Goal: Task Accomplishment & Management: Manage account settings

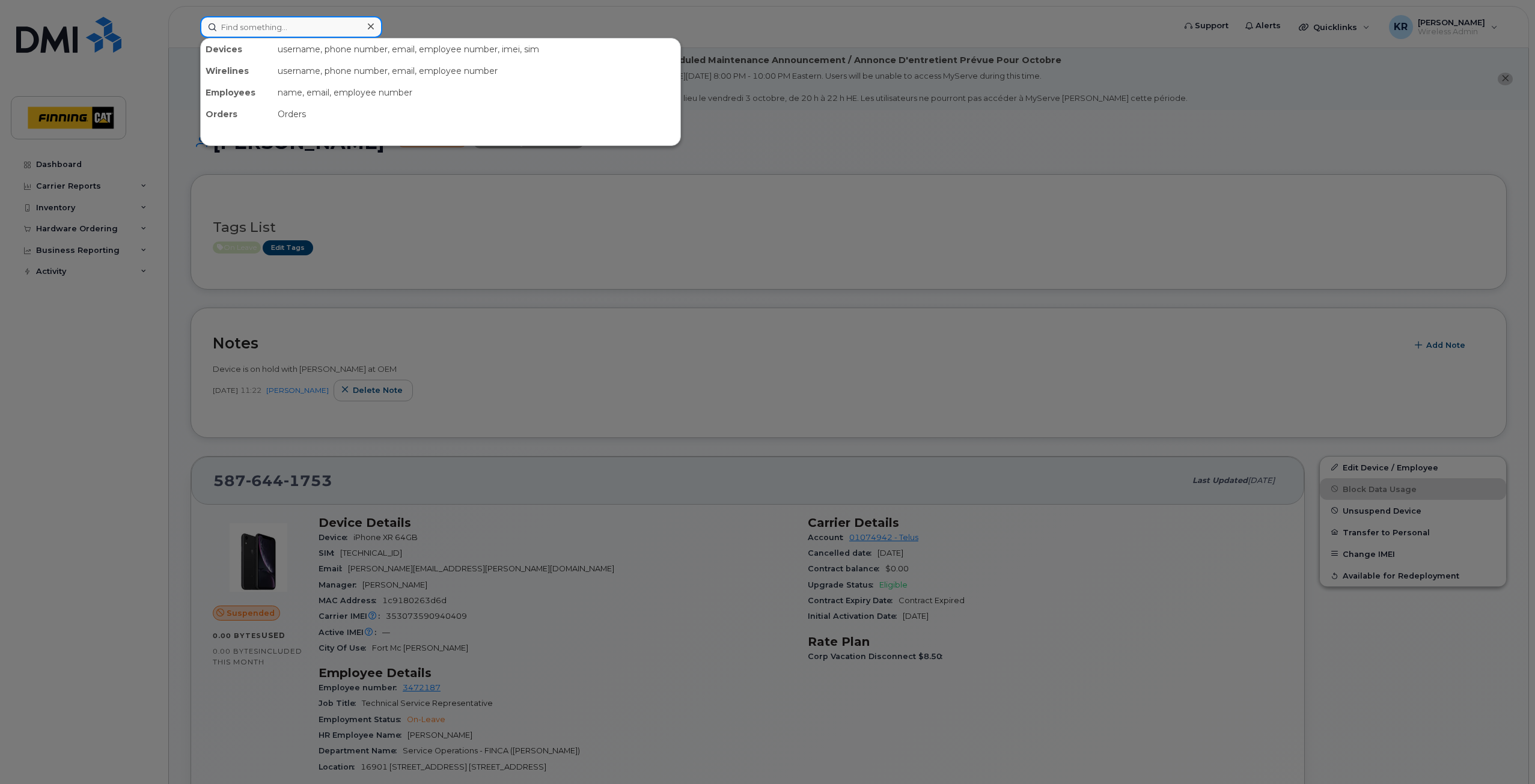
click at [290, 26] on input at bounding box center [292, 27] width 182 height 21
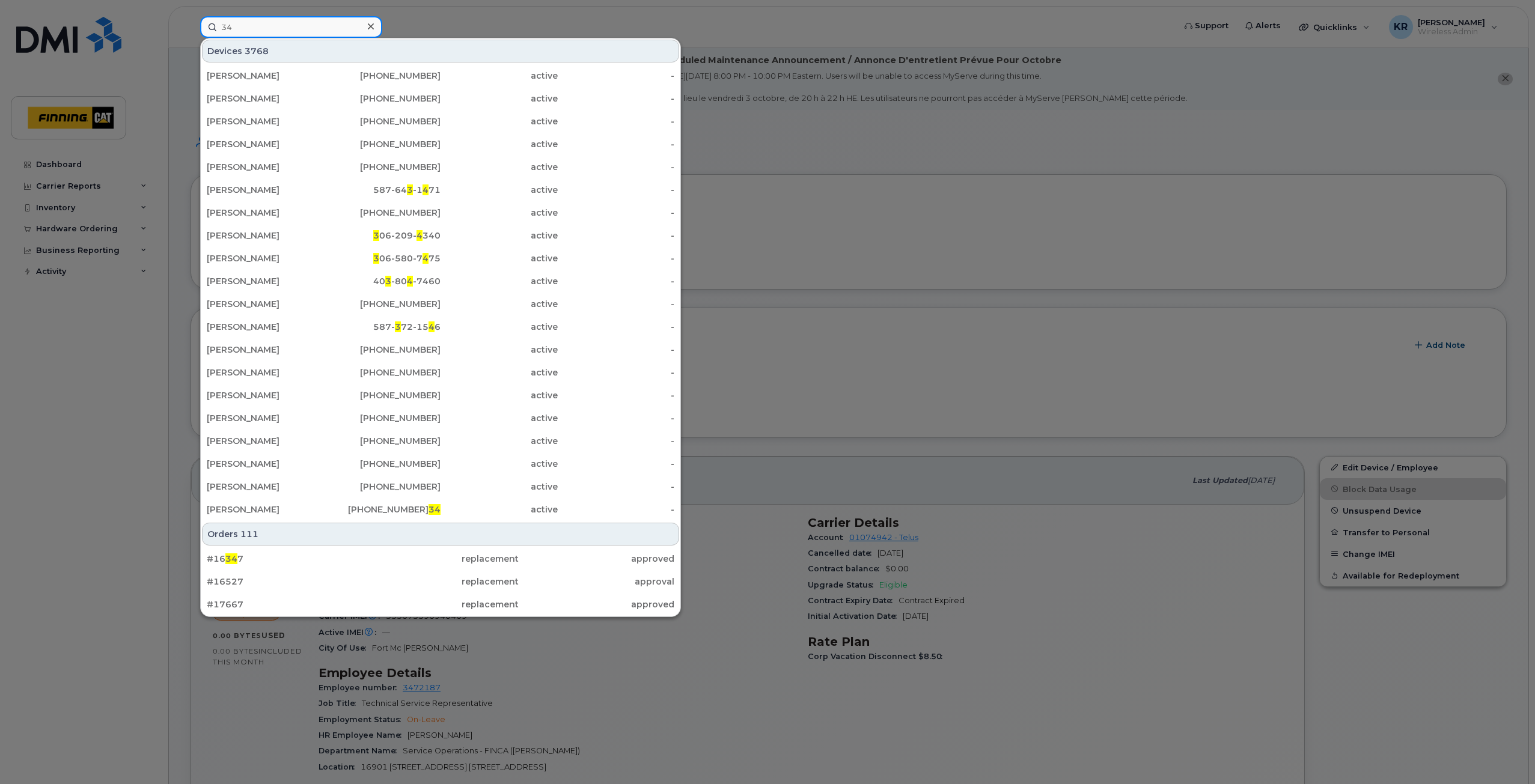
type input "3"
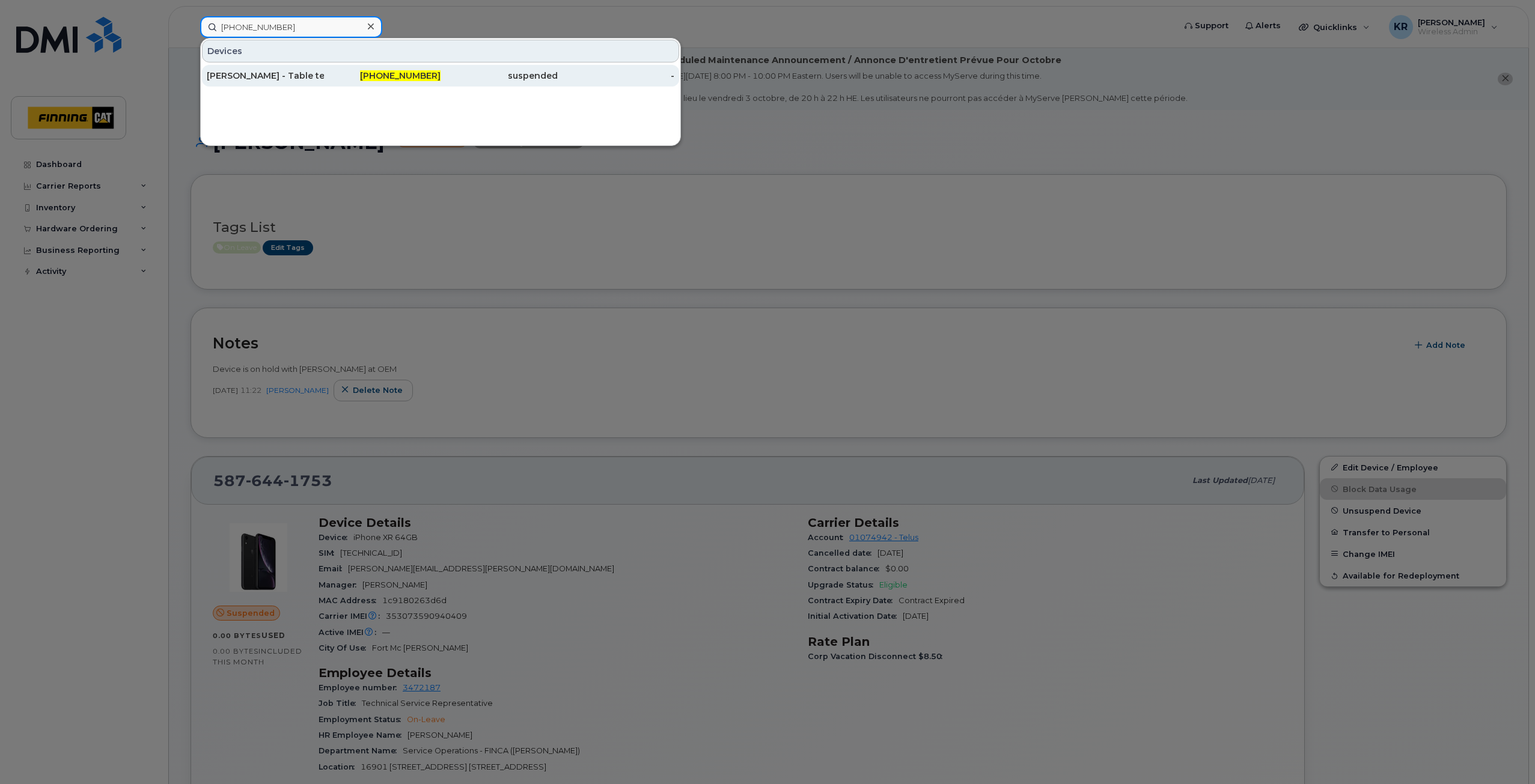
type input "[PHONE_NUMBER]"
click at [325, 81] on div "[PHONE_NUMBER]" at bounding box center [383, 76] width 117 height 12
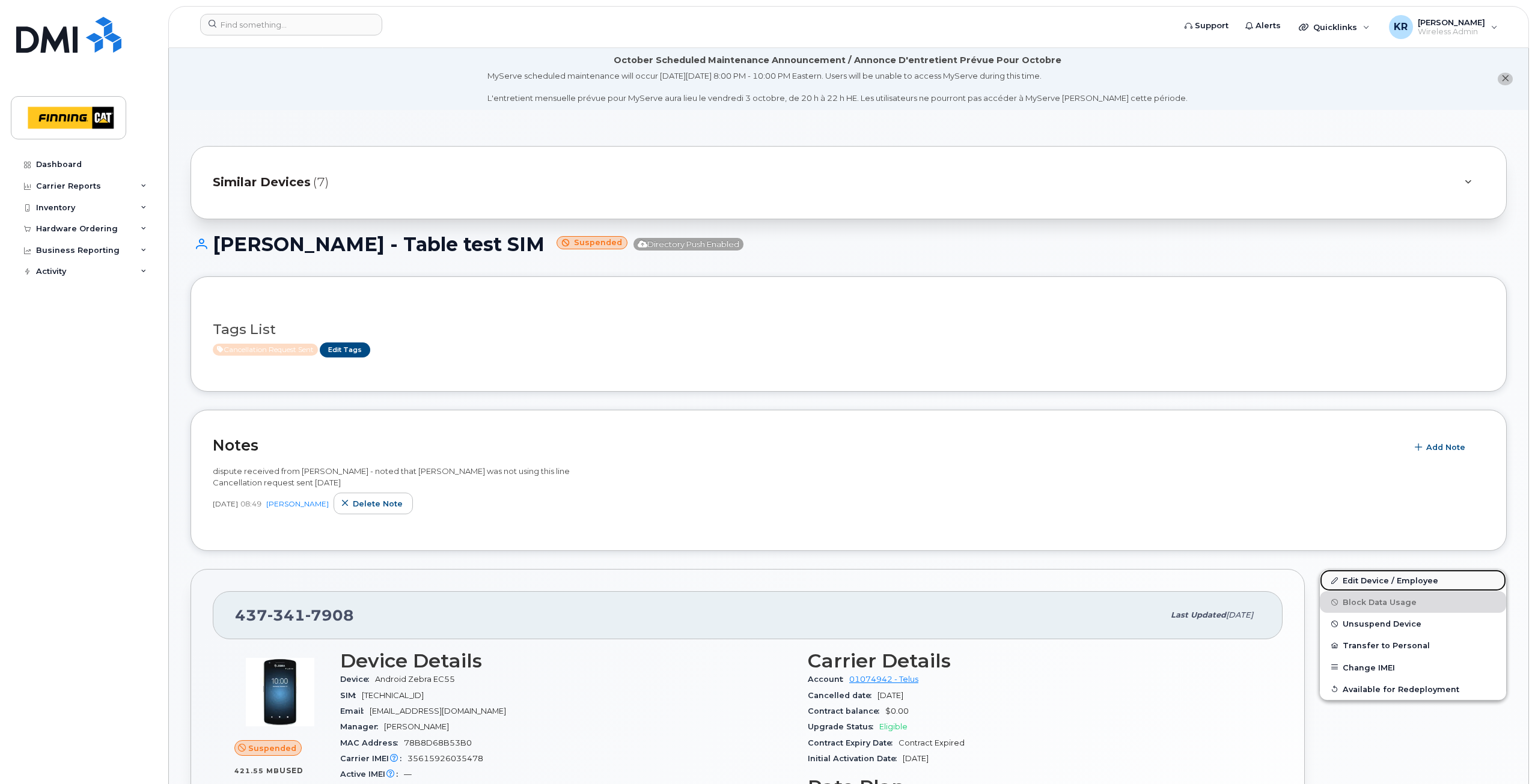
click at [1357, 578] on link "Edit Device / Employee" at bounding box center [1412, 580] width 186 height 21
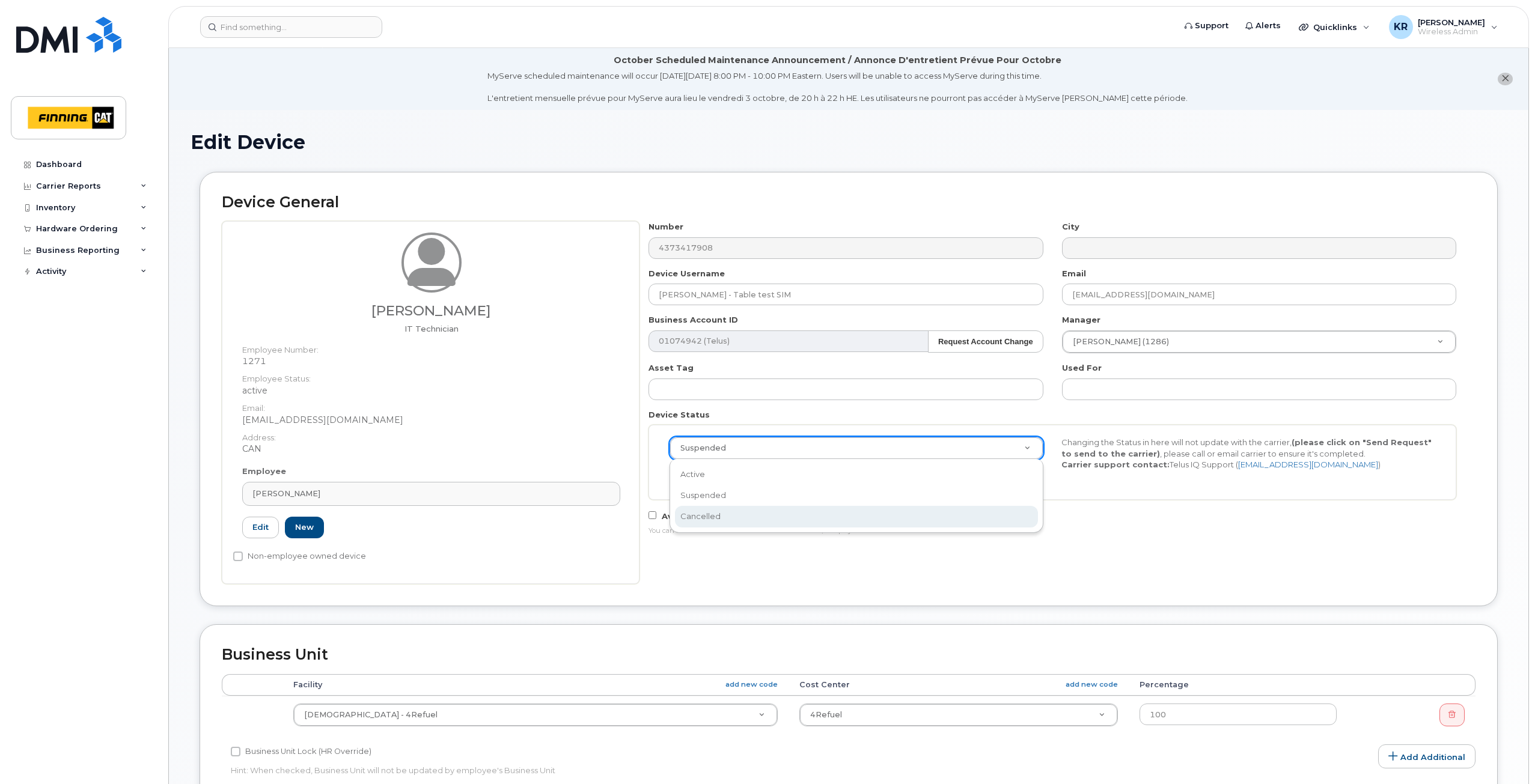
drag, startPoint x: 790, startPoint y: 518, endPoint x: 799, endPoint y: 518, distance: 9.0
select select "cancelled"
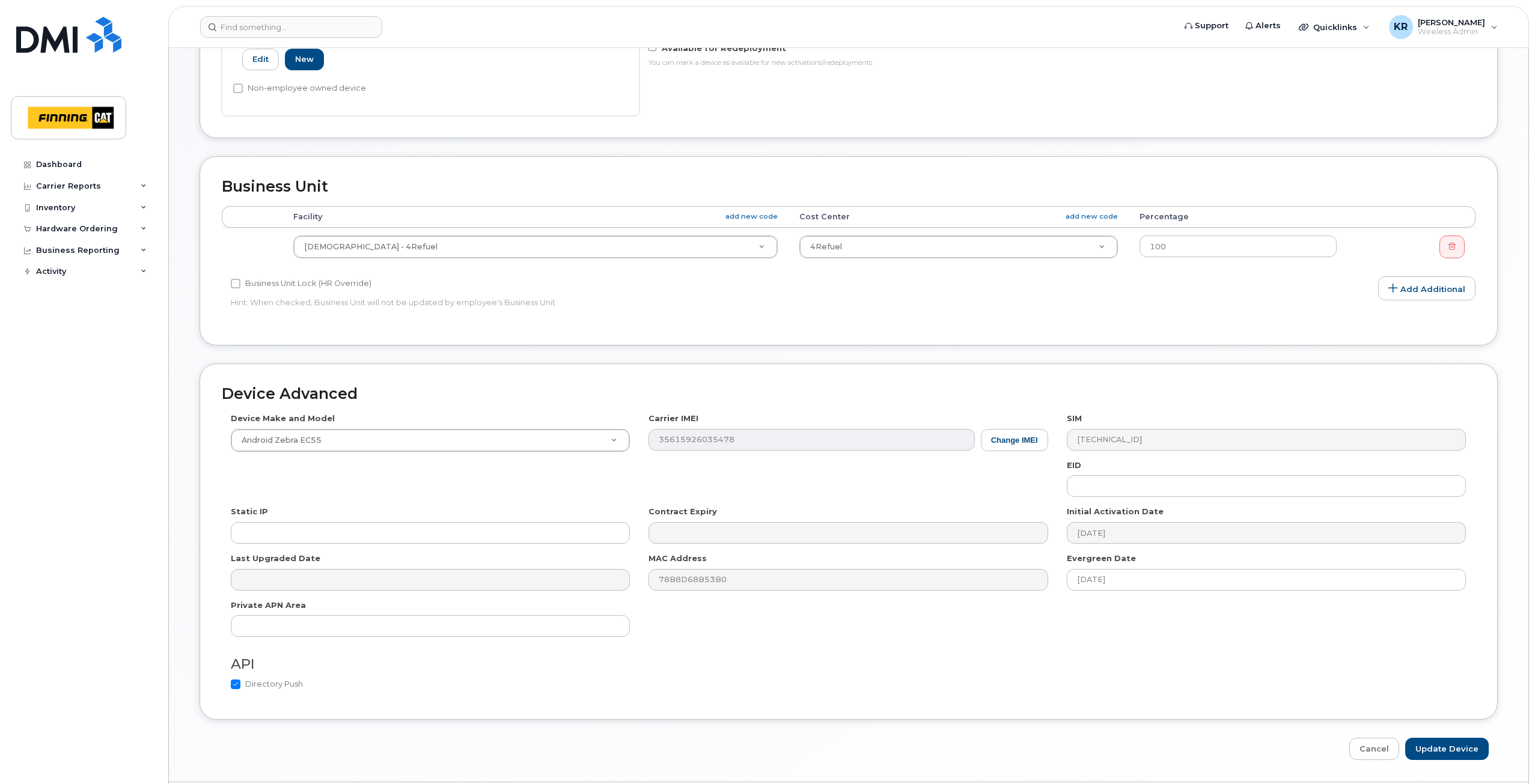
scroll to position [504, 0]
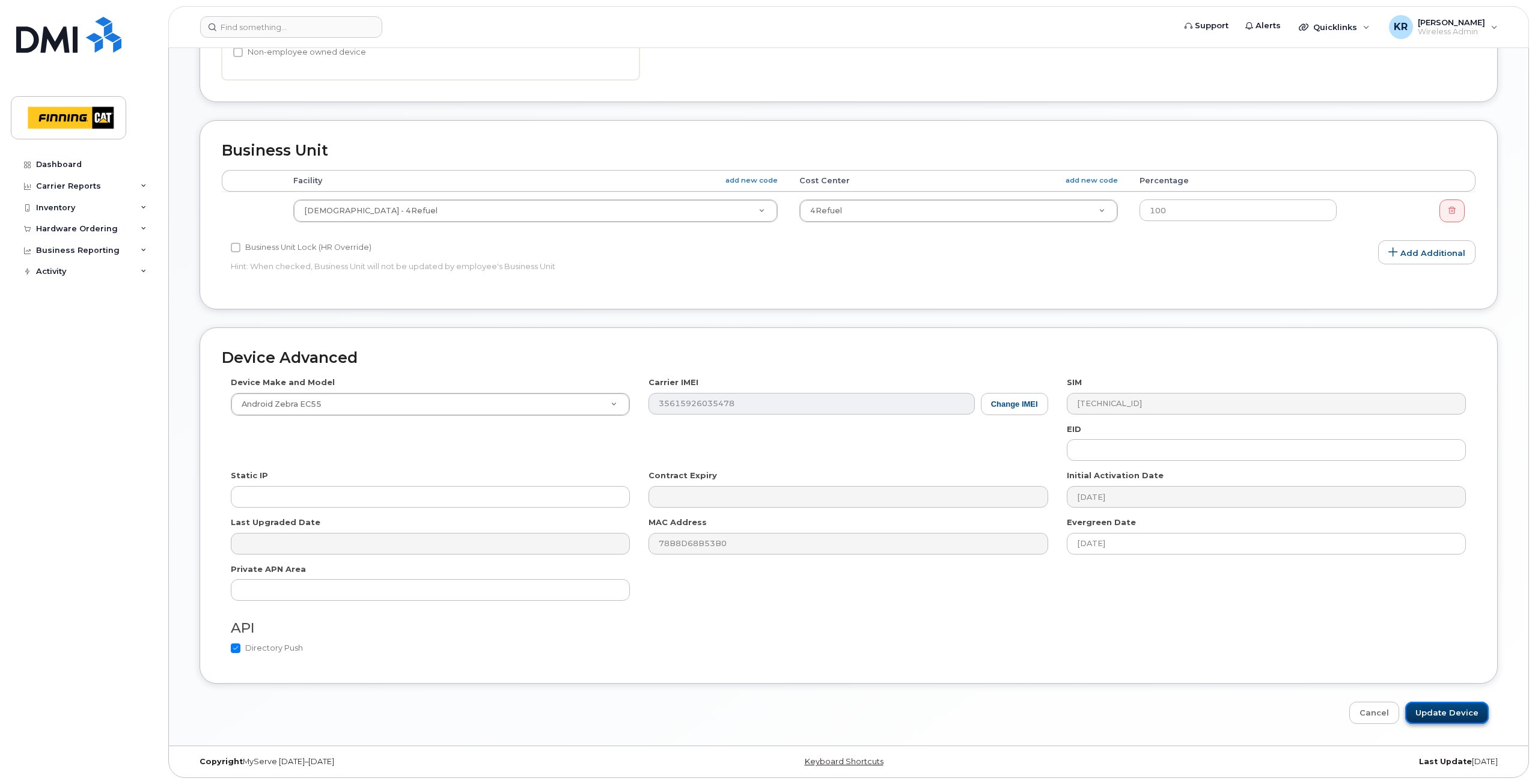
click at [1446, 713] on input "Update Device" at bounding box center [1447, 713] width 84 height 22
type input "Saving..."
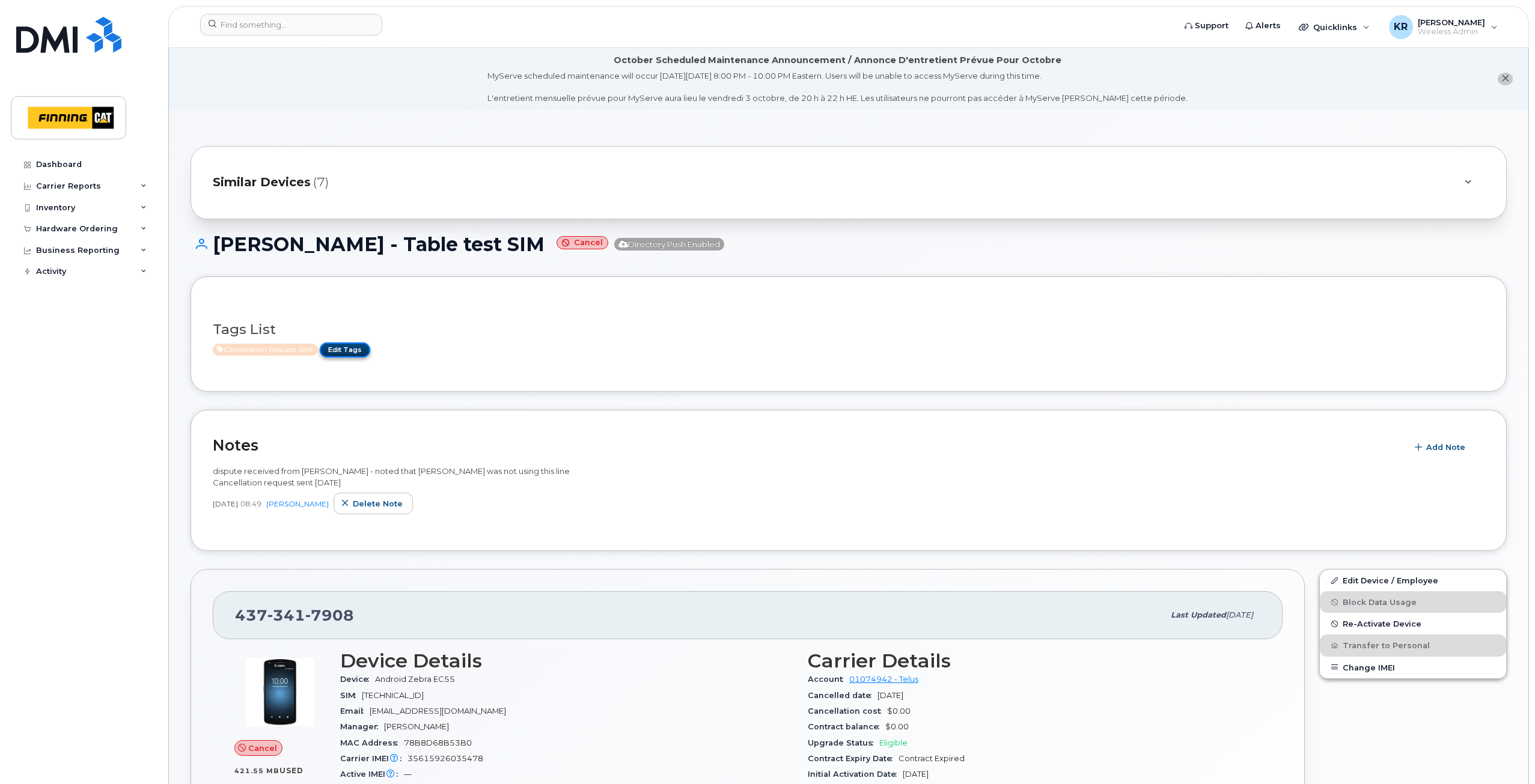
click at [361, 345] on link "Edit Tags" at bounding box center [345, 350] width 50 height 15
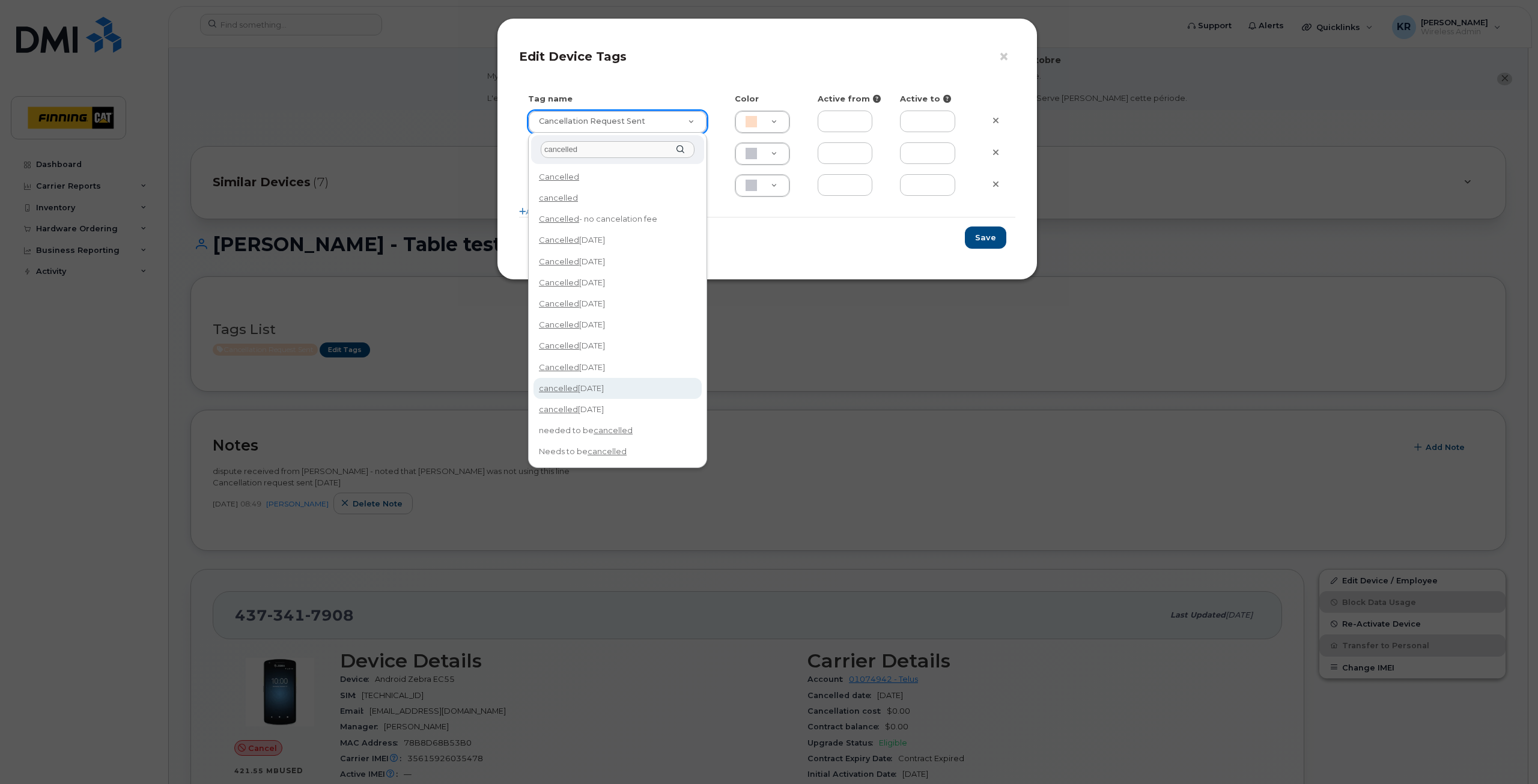
type input "cancelled"
type input "cancelled Oct 14/25"
type input "F8C6C8"
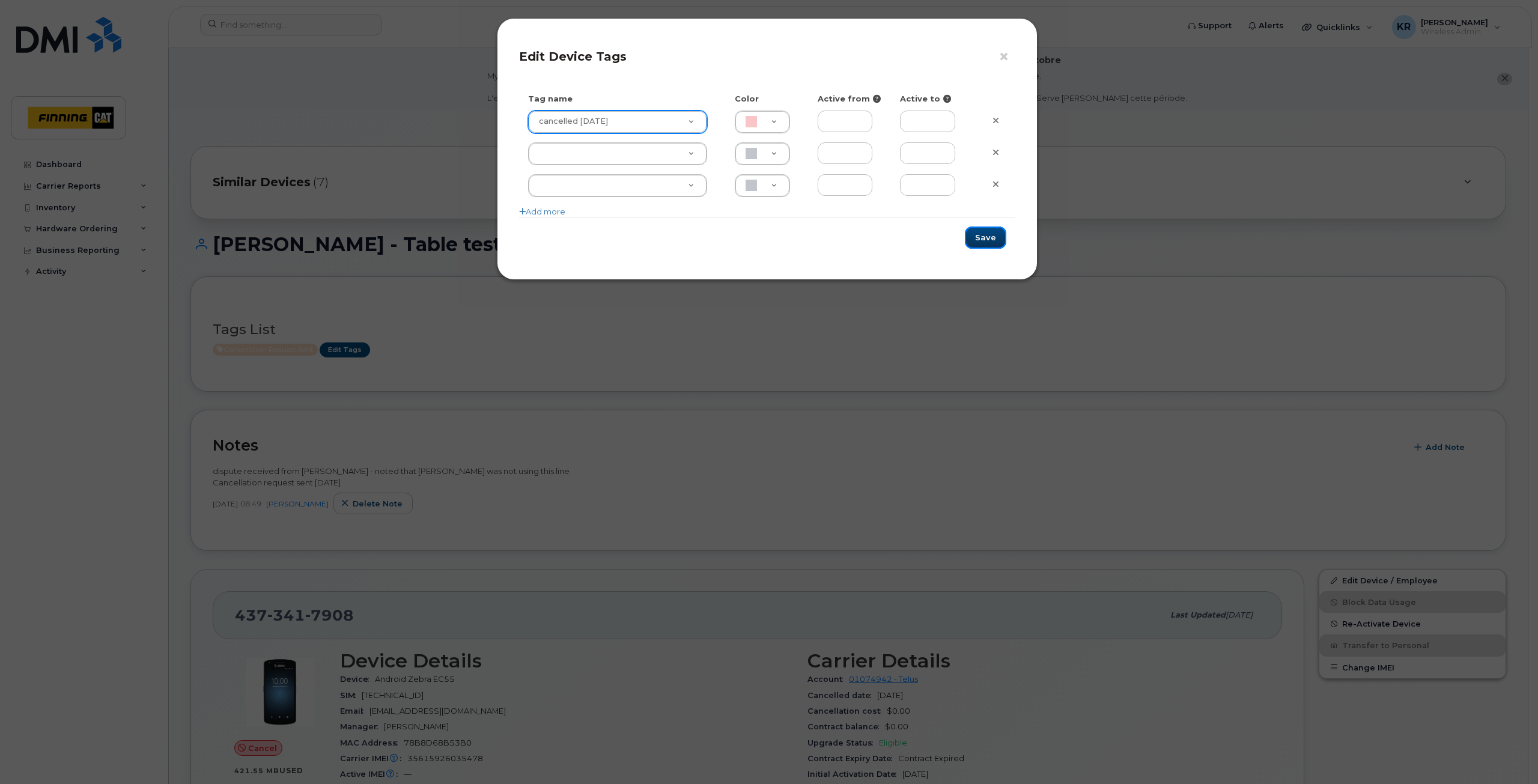
click at [985, 236] on button "Save" at bounding box center [985, 237] width 42 height 22
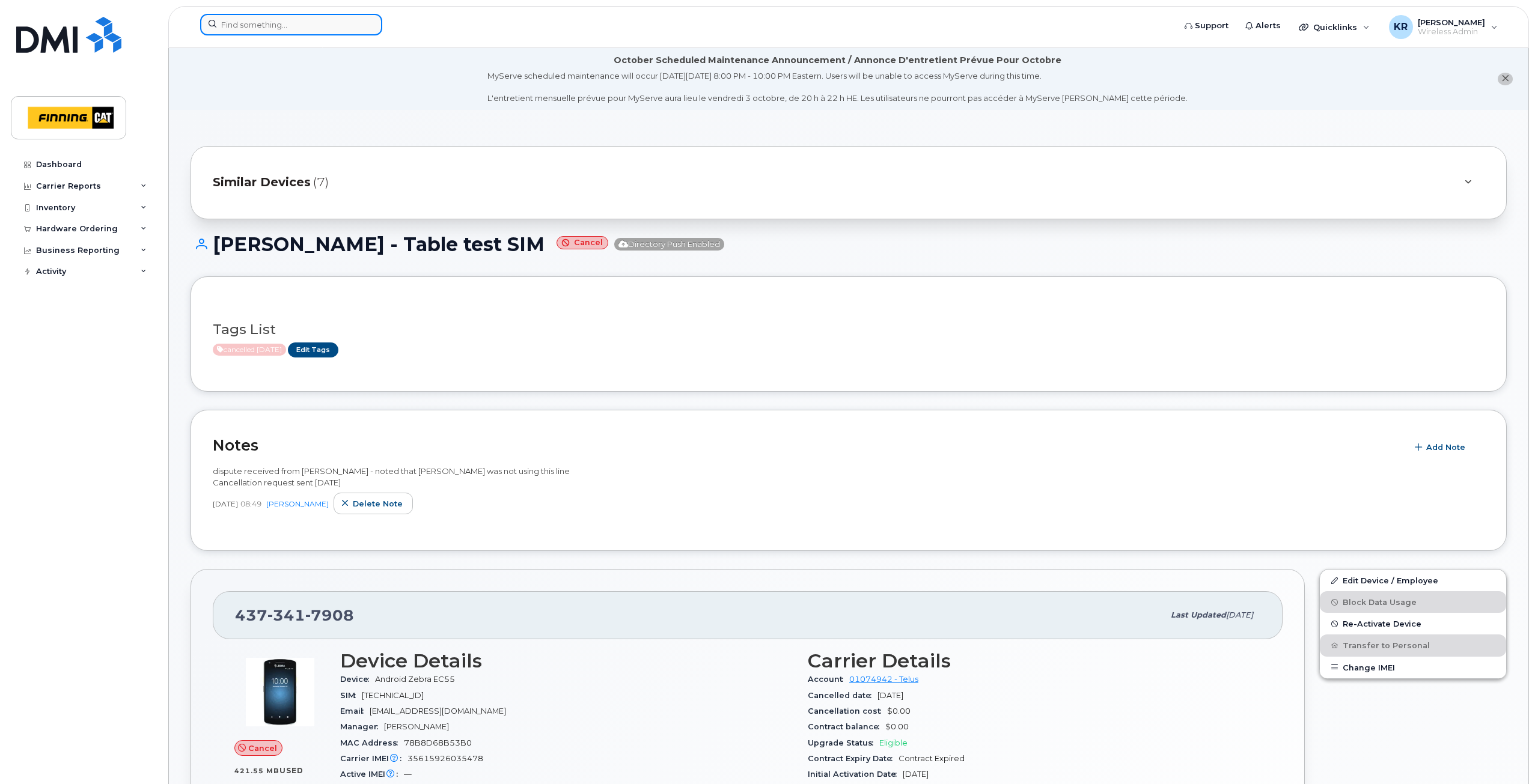
click at [290, 27] on input at bounding box center [292, 24] width 182 height 21
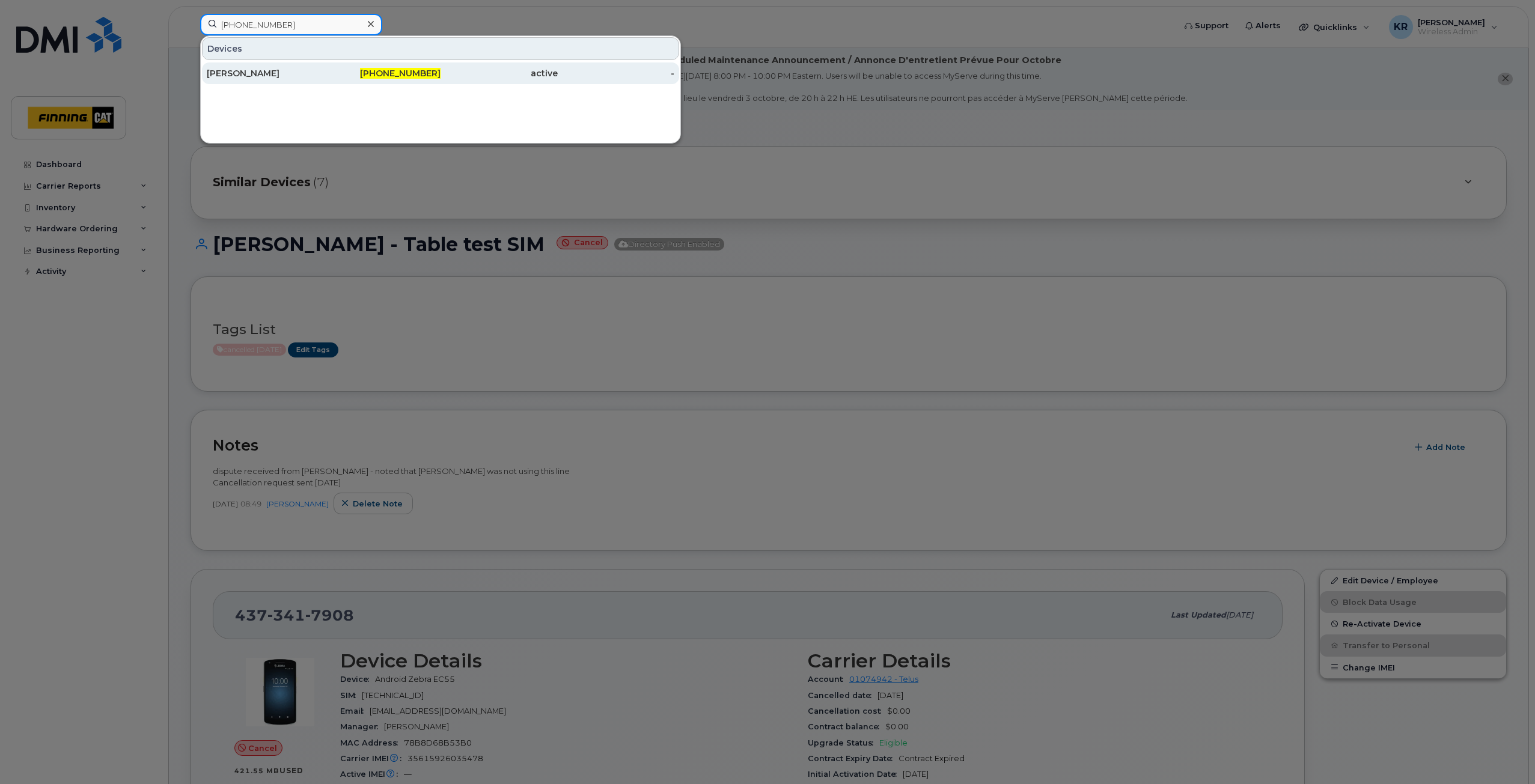
type input "306-209-5127"
click at [276, 72] on div "Cory Longhurst" at bounding box center [265, 74] width 117 height 12
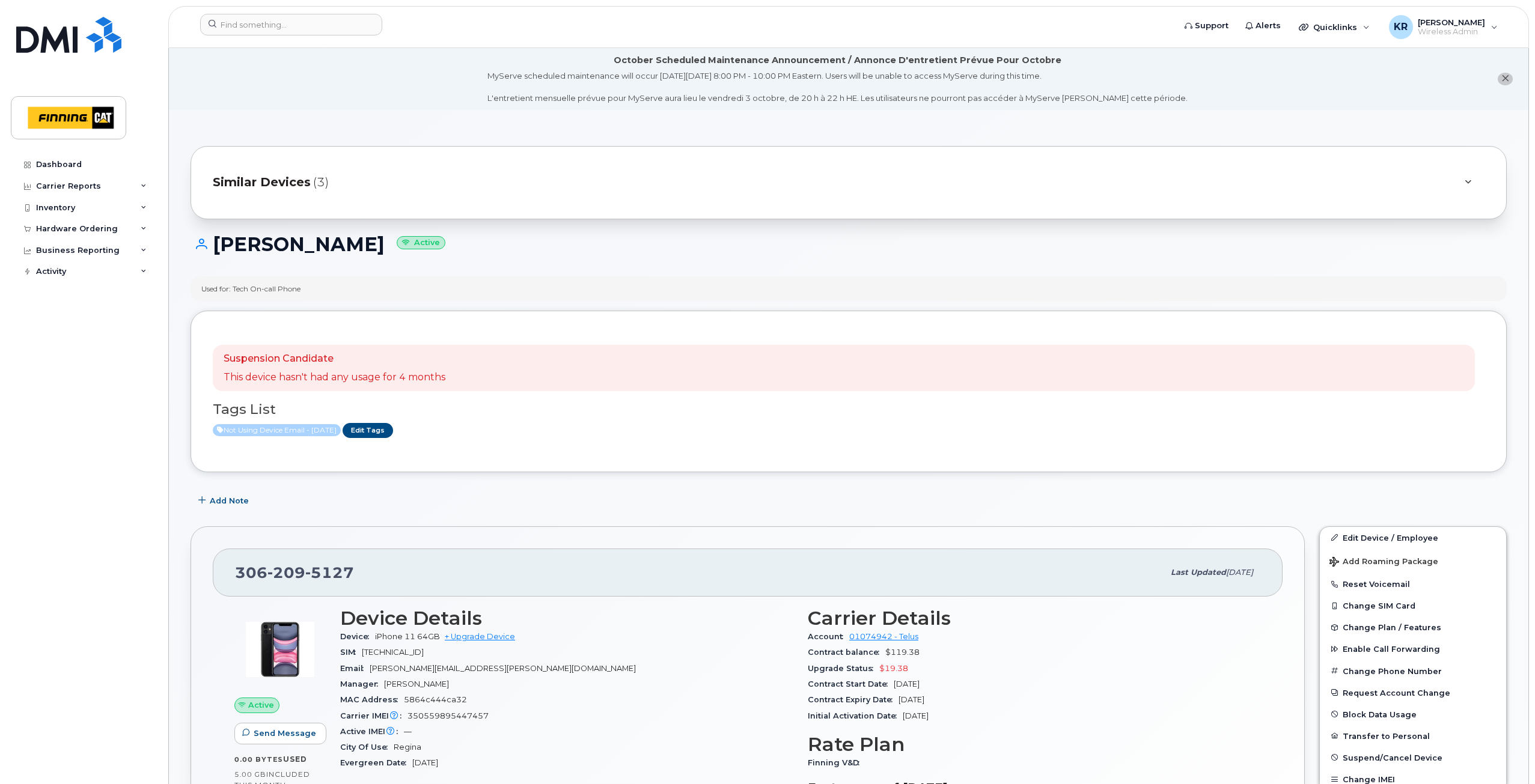
scroll to position [60, 0]
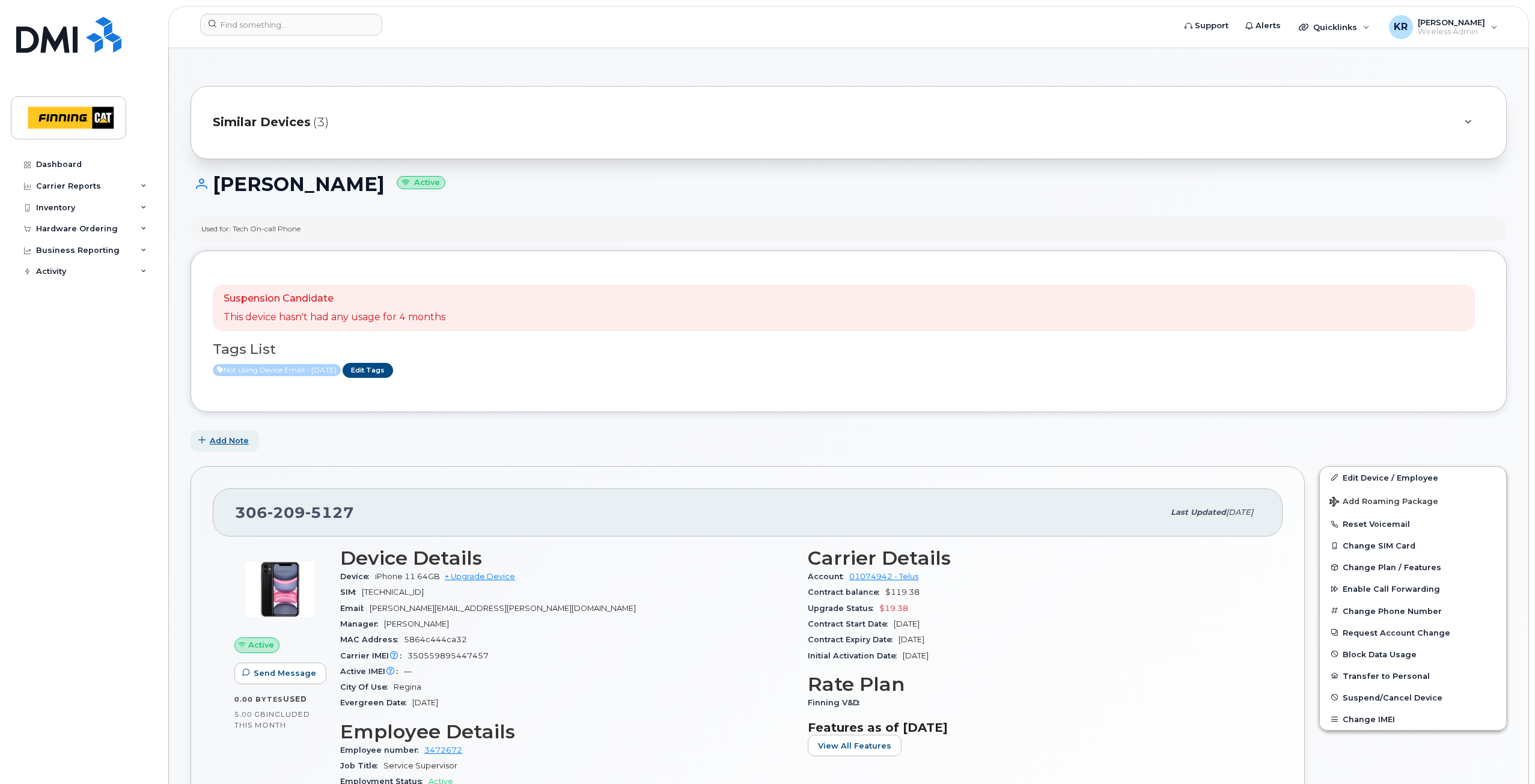
click at [234, 439] on span "Add Note" at bounding box center [229, 440] width 39 height 11
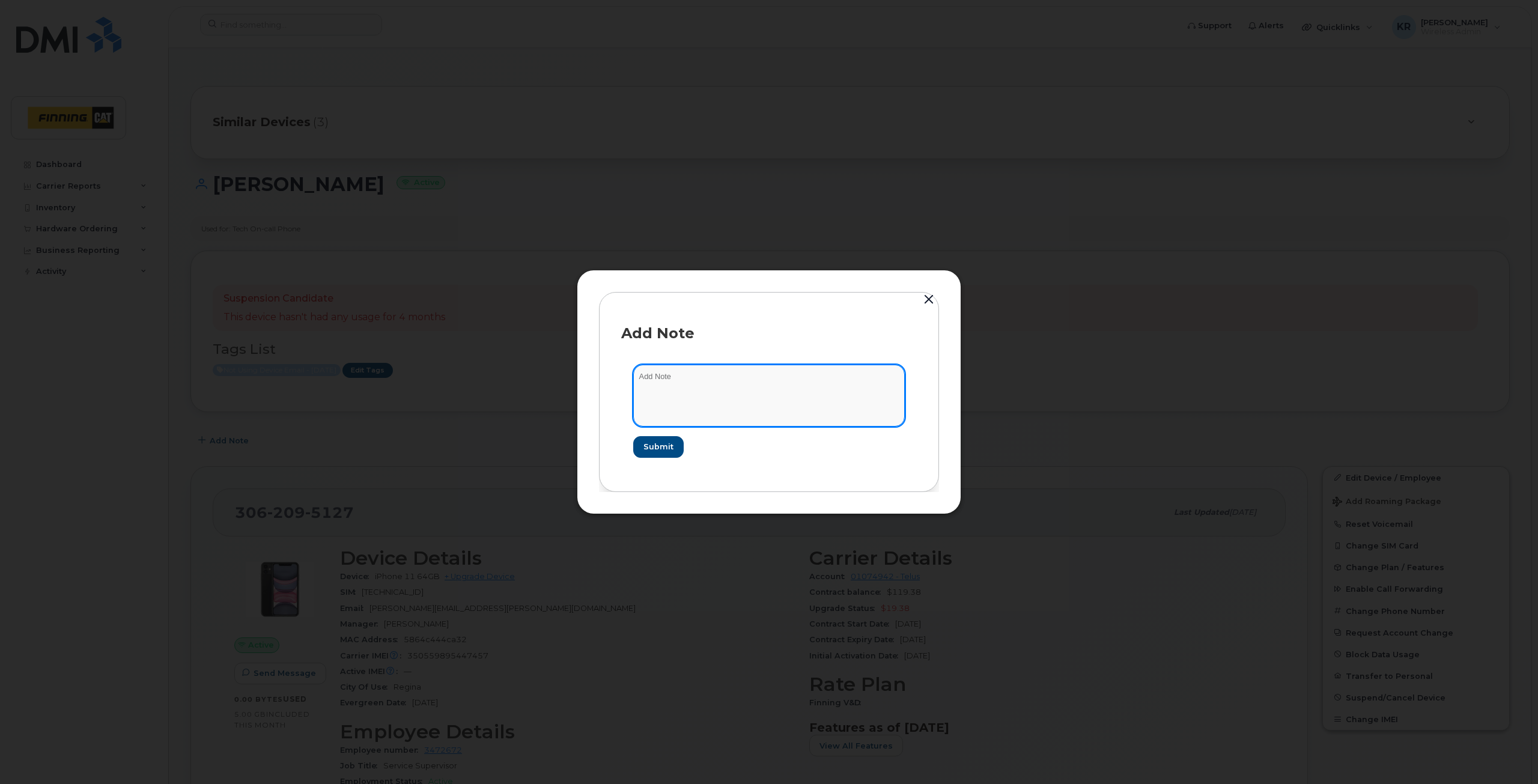
click at [685, 377] on textarea at bounding box center [769, 395] width 272 height 61
type textarea "email from Cory Longhurst to cancel the line and pay out the CB $19.38"
click at [659, 451] on span "Submit" at bounding box center [658, 446] width 30 height 11
